Goal: Navigation & Orientation: Find specific page/section

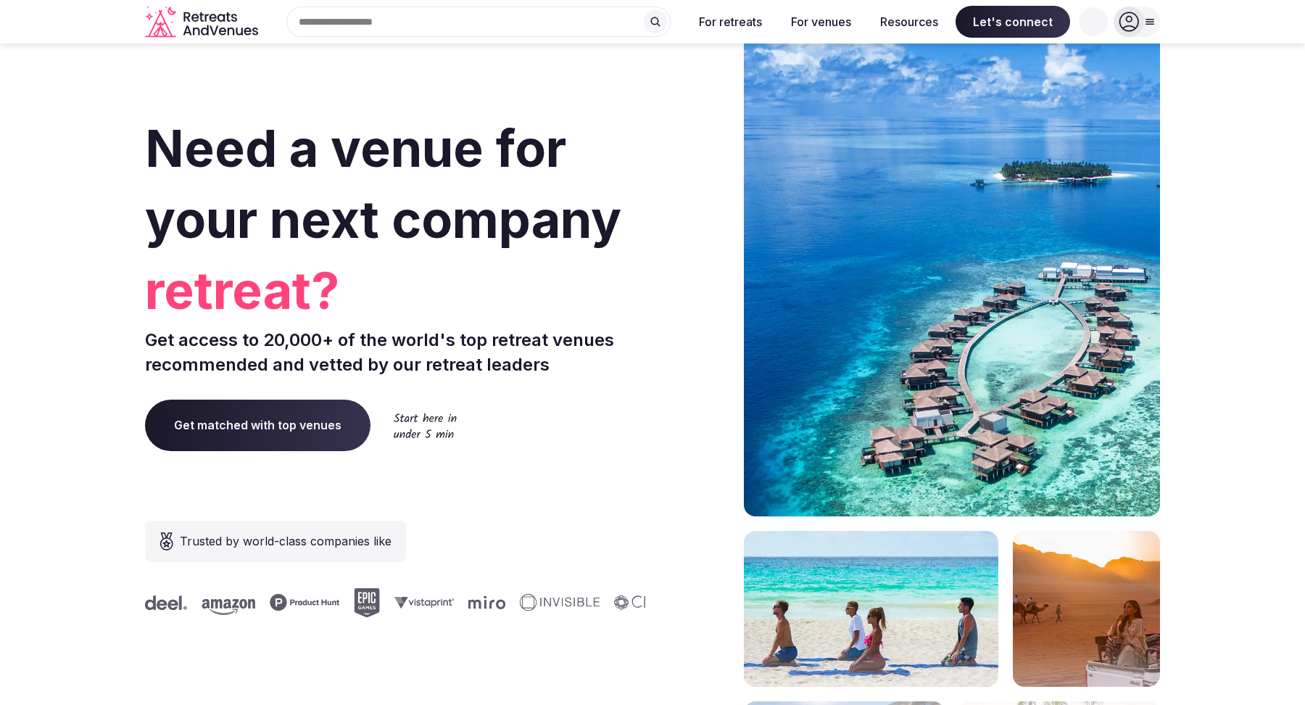
click at [1136, 16] on icon at bounding box center [1129, 22] width 20 height 20
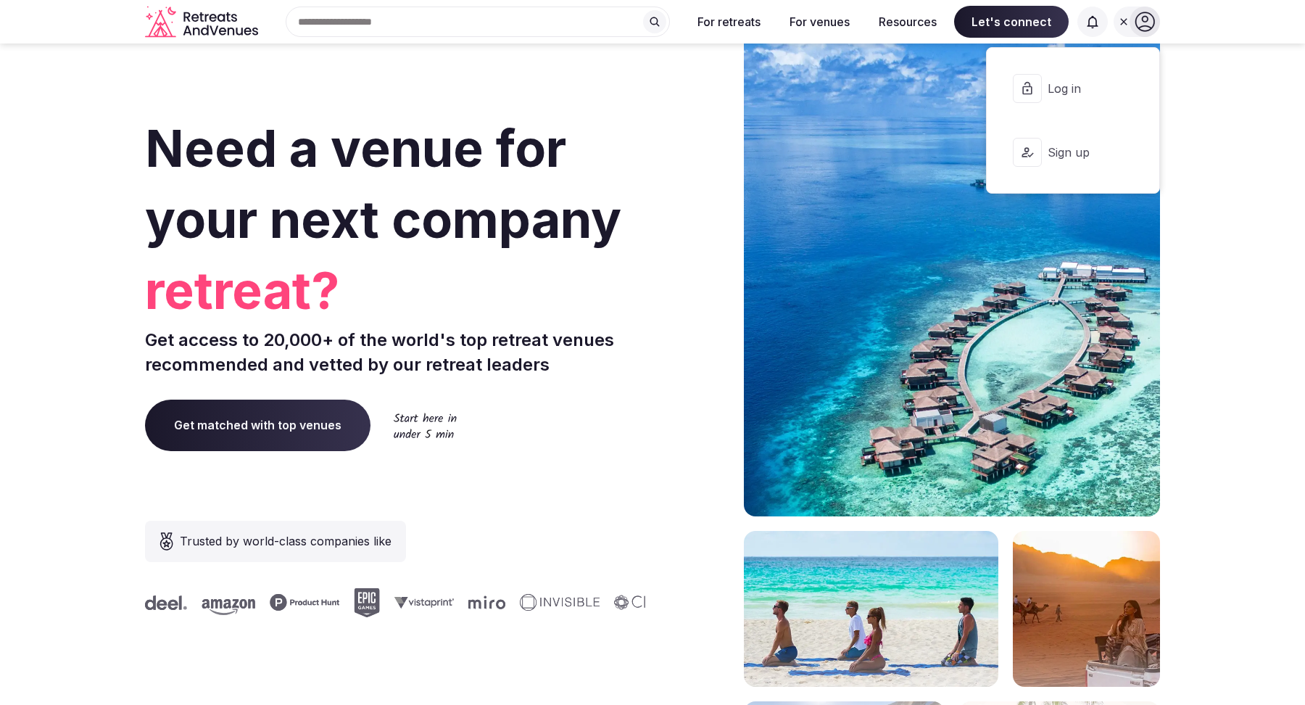
click at [1091, 88] on span "Log in" at bounding box center [1082, 88] width 70 height 16
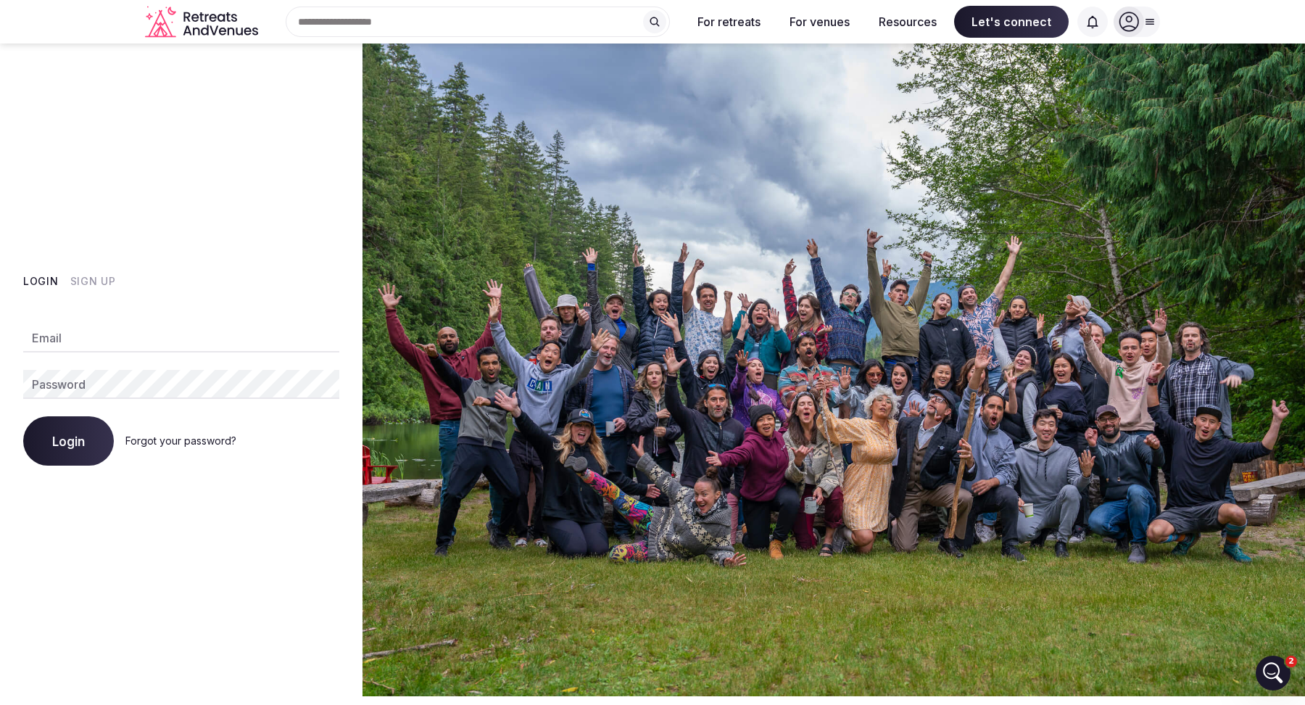
type input "**********"
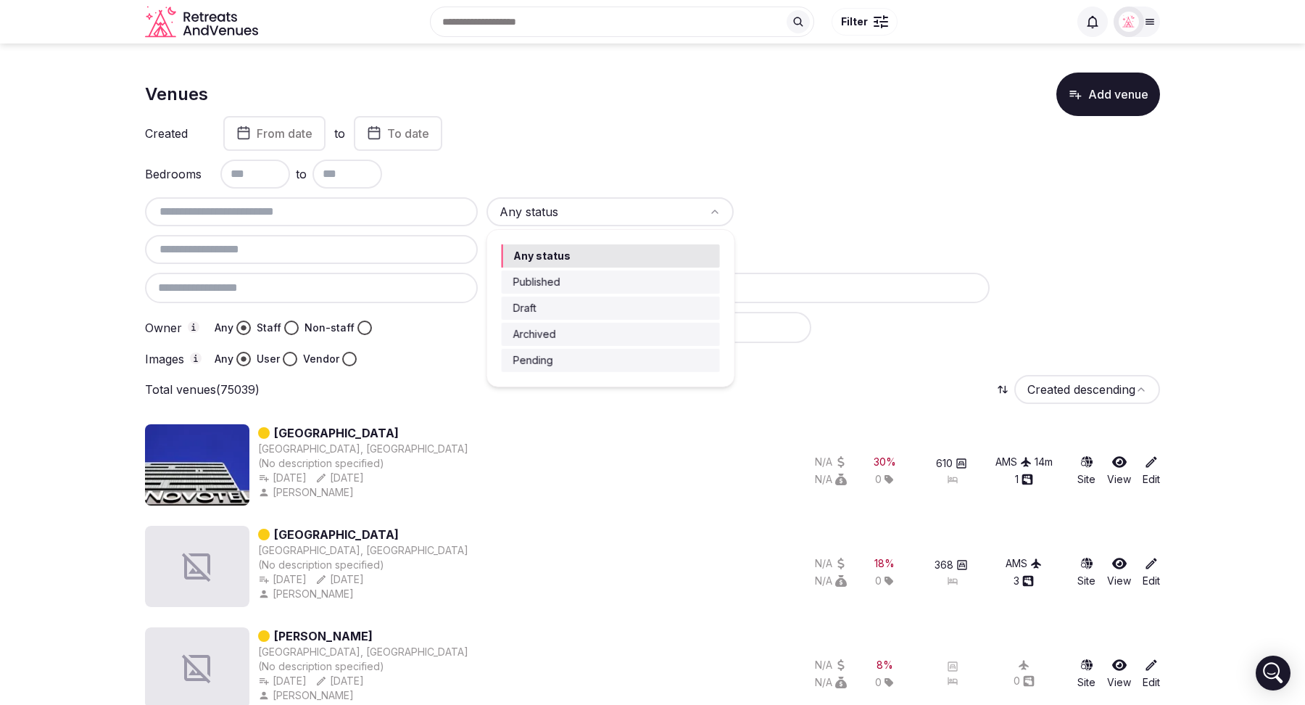
click at [773, 161] on html "Recent searches Austin, TX Search Popular Destinations Toscana, Italy Riviera M…" at bounding box center [652, 352] width 1305 height 705
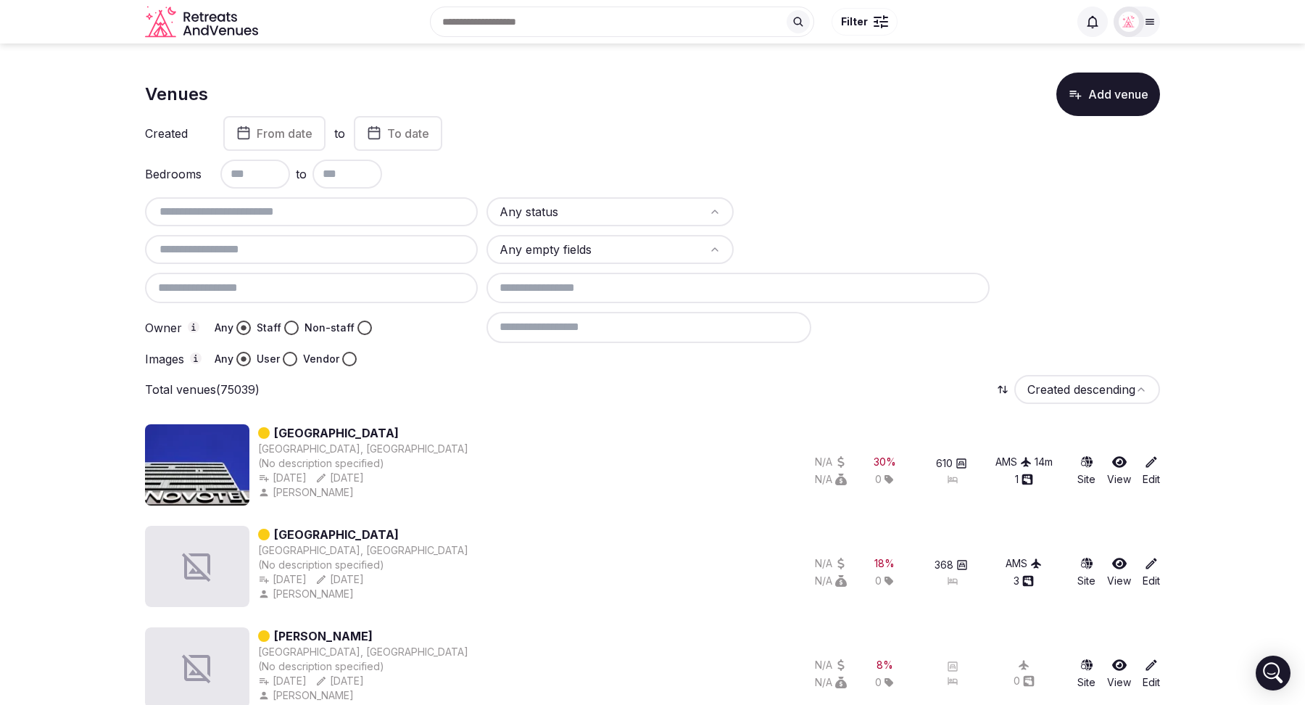
click at [699, 244] on html "Recent searches Austin, TX Search Popular Destinations Toscana, Italy Riviera M…" at bounding box center [652, 352] width 1305 height 705
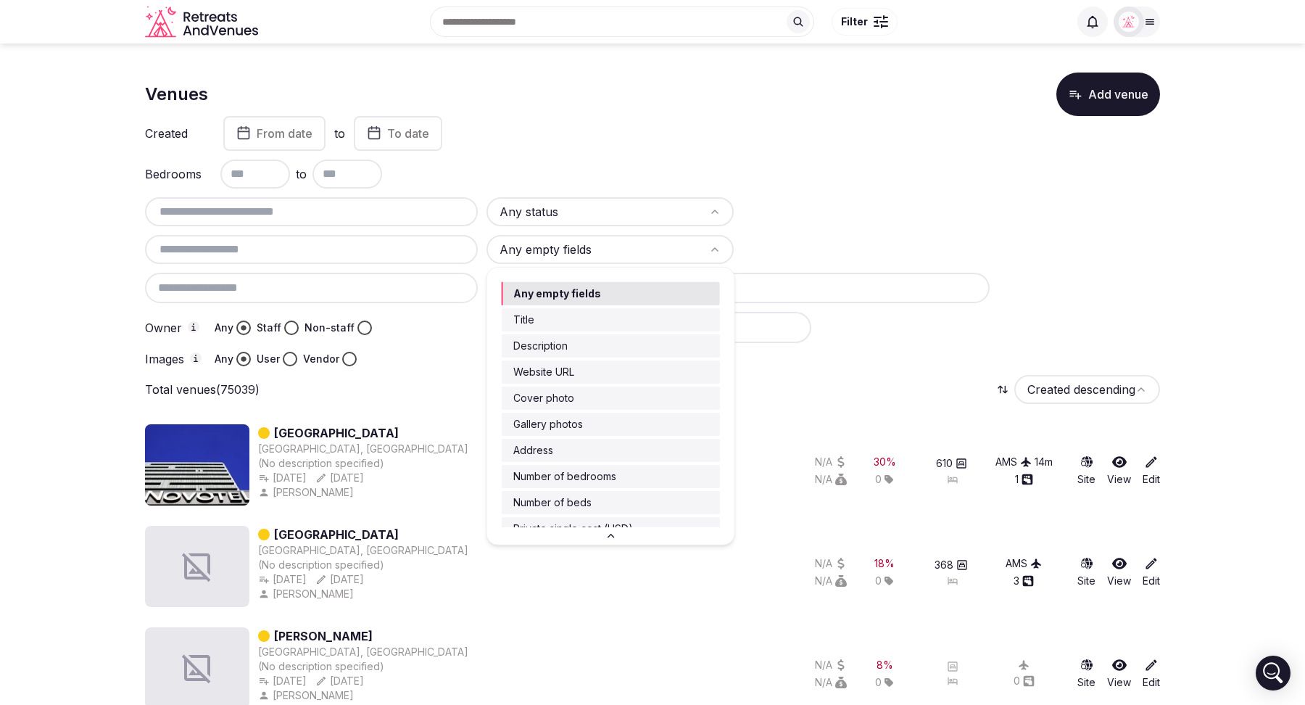
click at [839, 188] on html "Recent searches Austin, TX Search Popular Destinations Toscana, Italy Riviera M…" at bounding box center [652, 352] width 1305 height 705
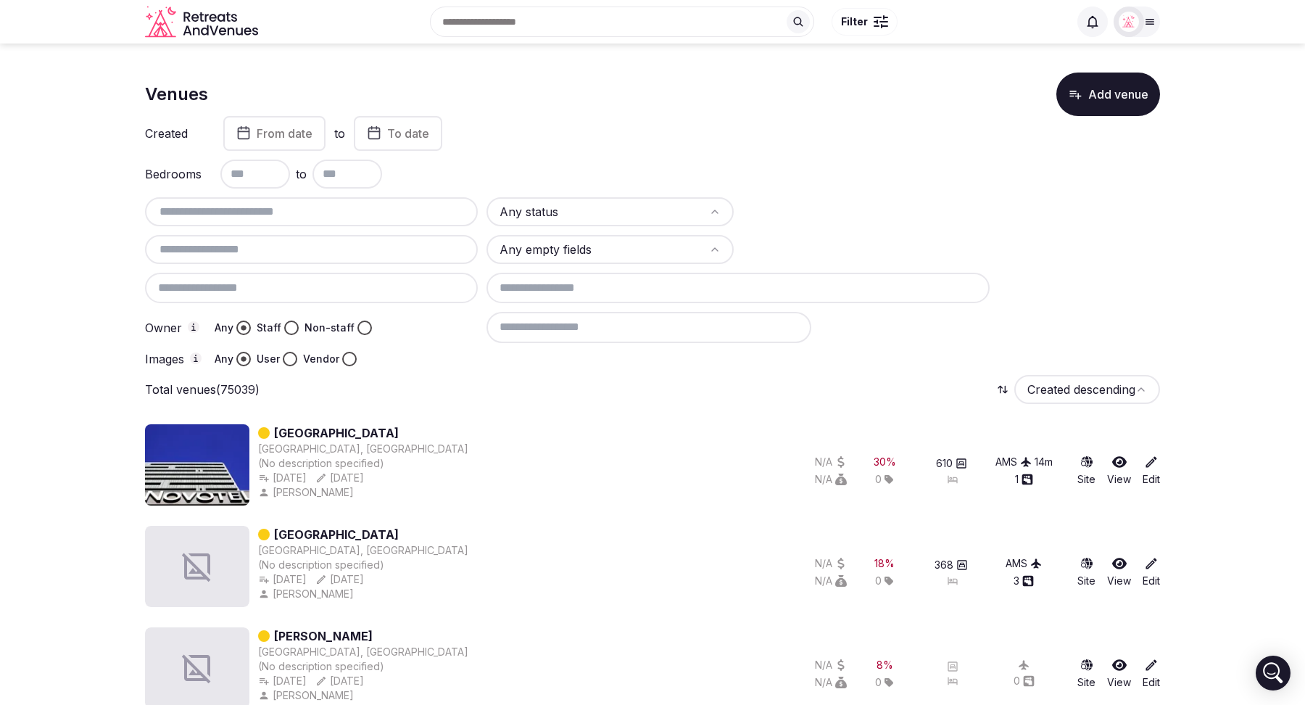
click at [1103, 96] on button "Add venue" at bounding box center [1108, 93] width 104 height 43
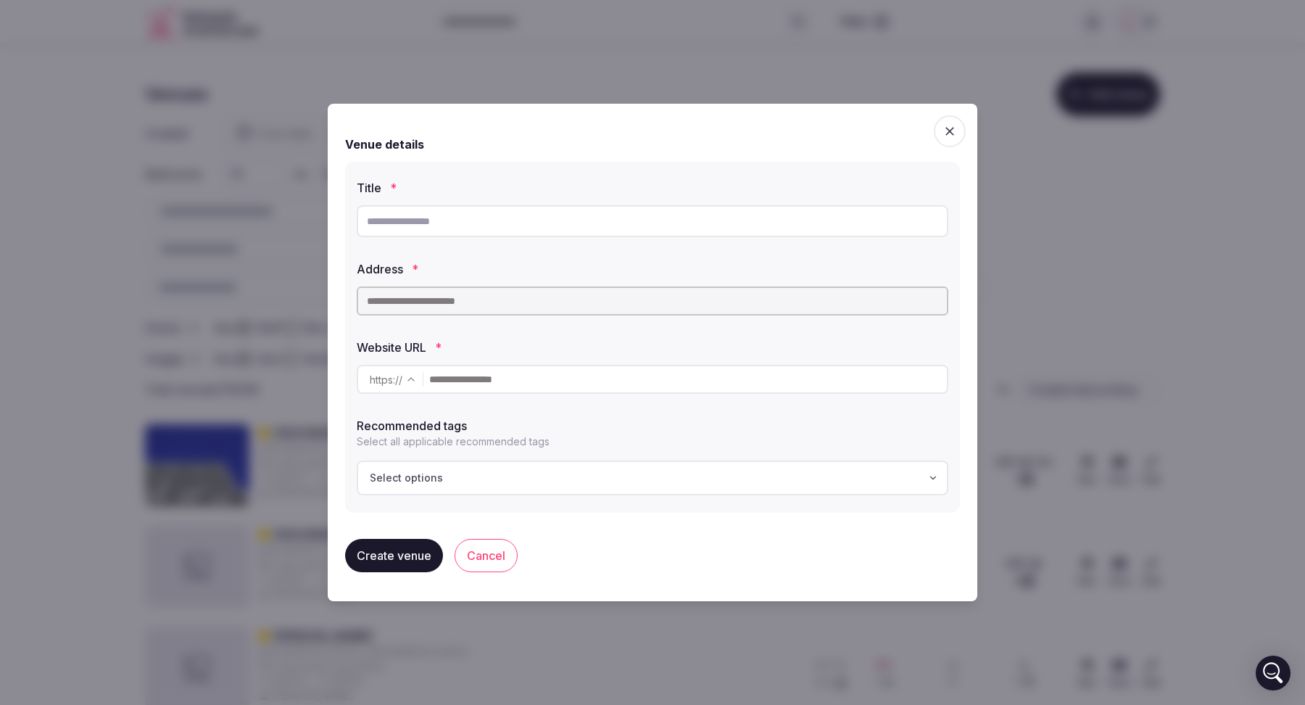
click at [947, 130] on icon "button" at bounding box center [949, 131] width 9 height 9
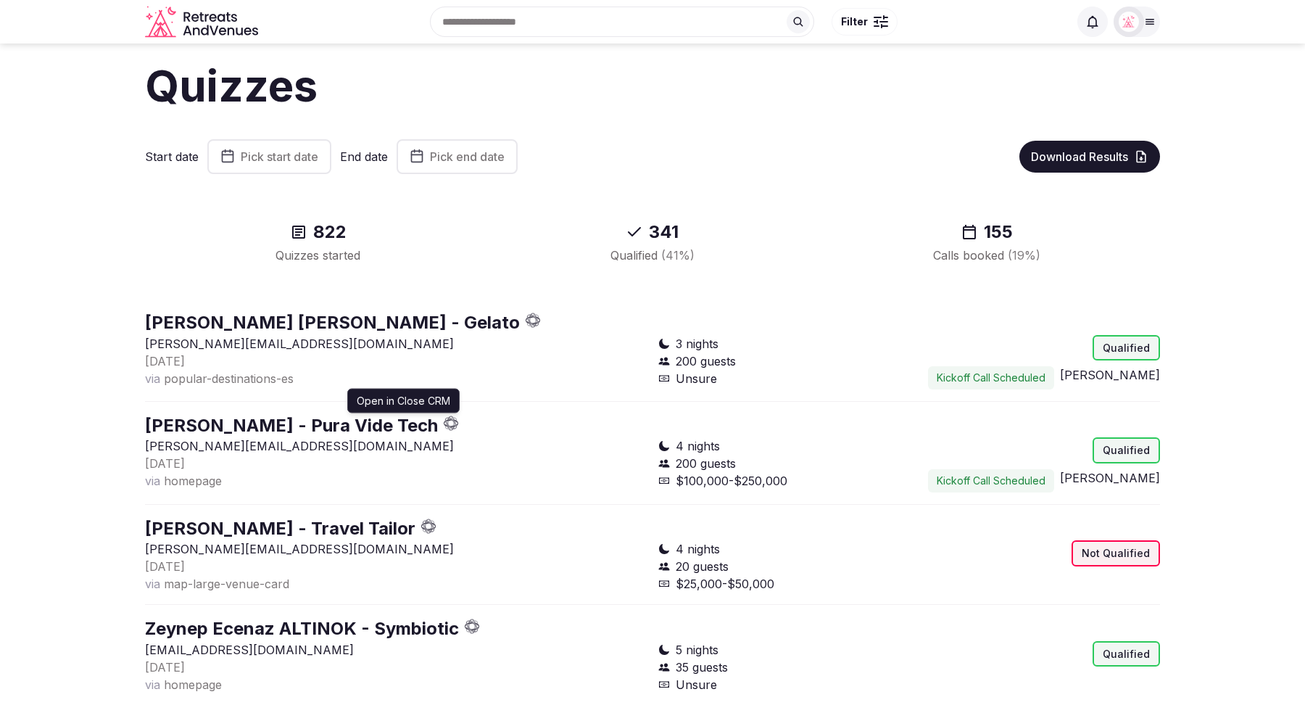
click at [444, 420] on icon "button" at bounding box center [451, 422] width 15 height 15
